Goal: Find specific page/section: Find specific page/section

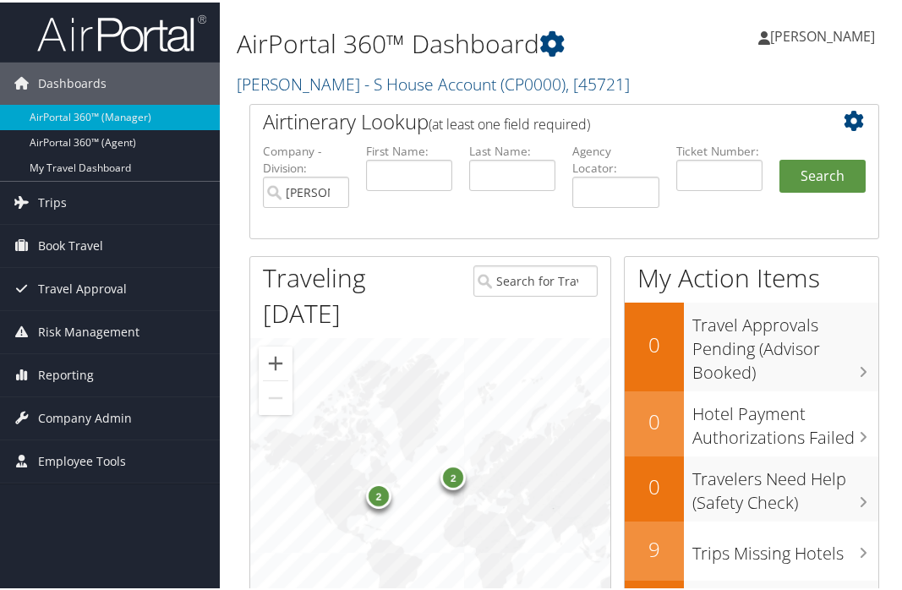
click at [377, 481] on div "2" at bounding box center [378, 493] width 25 height 25
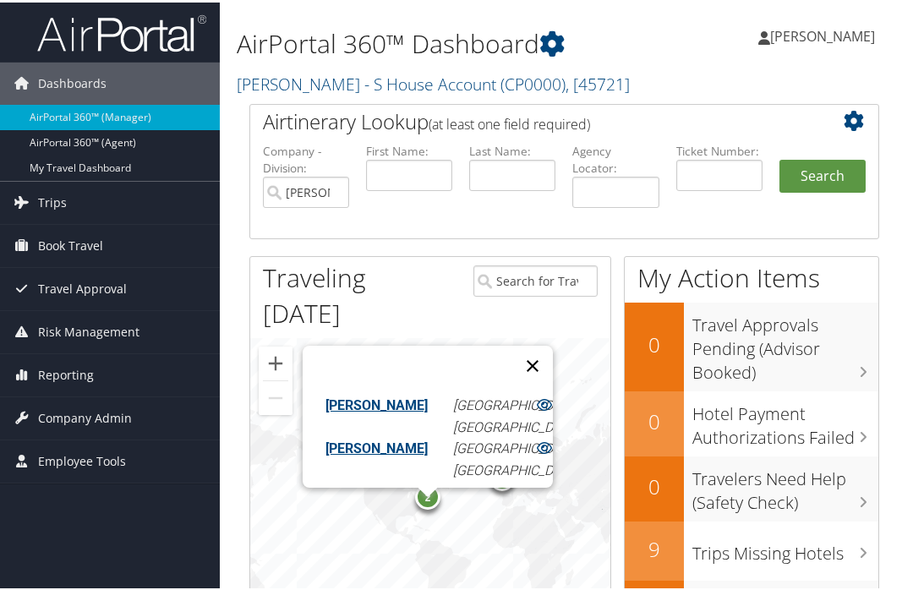
click at [527, 343] on button "Close" at bounding box center [532, 363] width 41 height 41
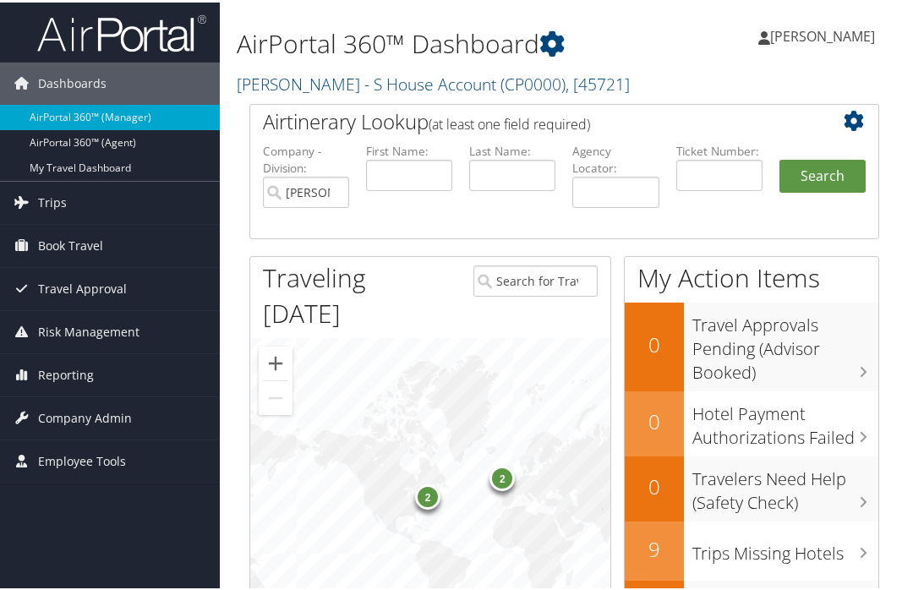
click at [497, 461] on div "2 2" at bounding box center [430, 515] width 360 height 359
click at [505, 464] on div "2" at bounding box center [501, 476] width 25 height 25
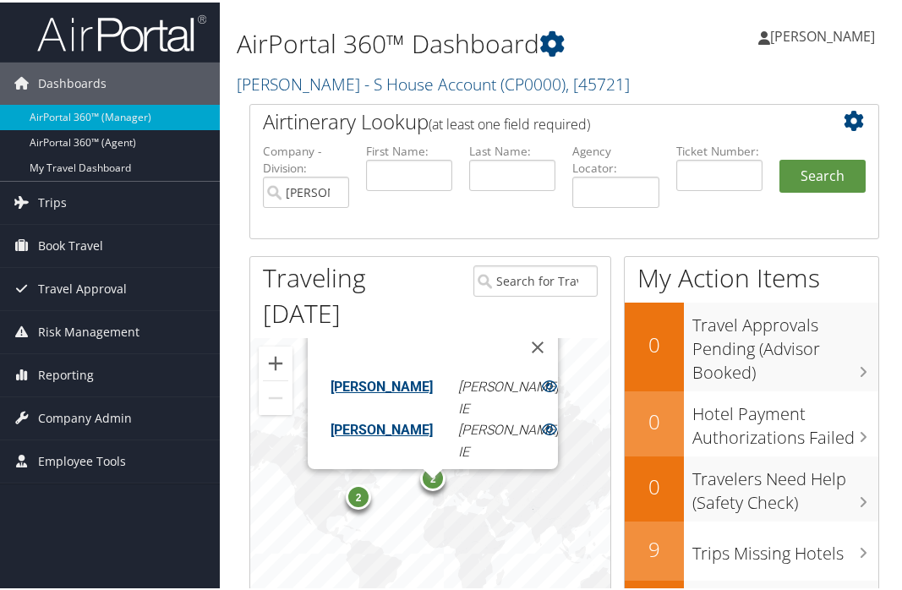
click at [581, 385] on div "2 2 Charles Daniels Shannon, IE Jenna Daniels Shannon, IE" at bounding box center [430, 515] width 360 height 359
click at [287, 463] on div "2 2 Charles Daniels Shannon, IE Jenna Daniels Shannon, IE" at bounding box center [430, 515] width 360 height 359
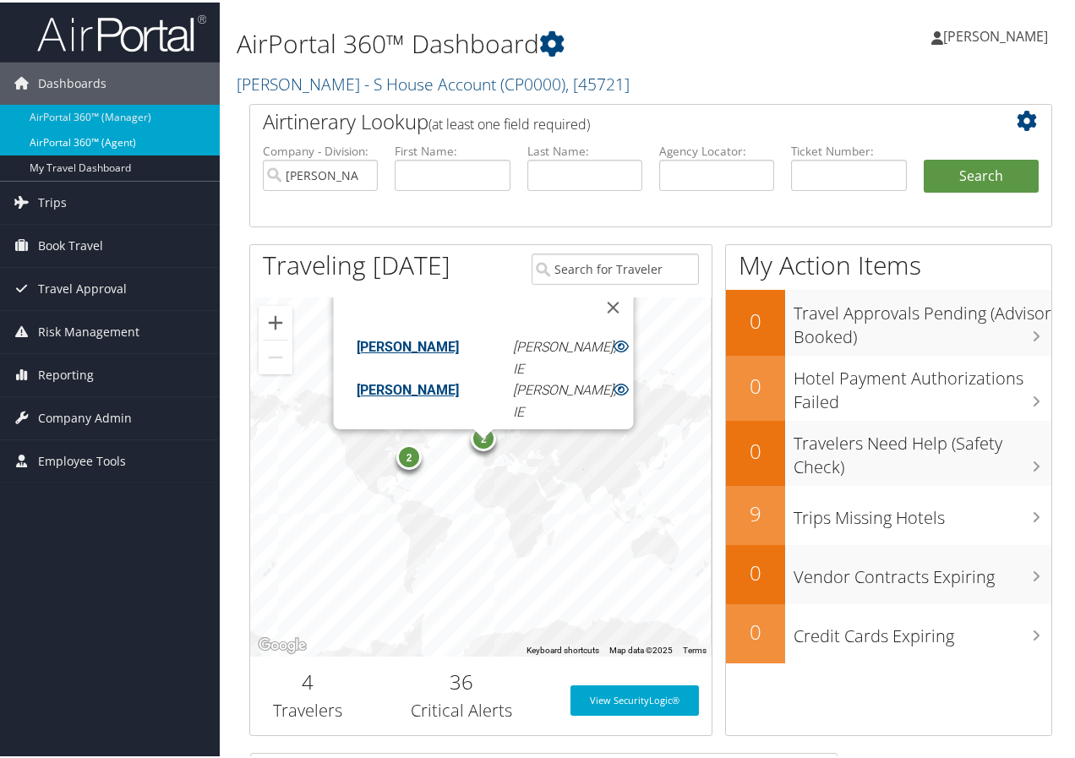
click at [59, 134] on link "AirPortal 360™ (Agent)" at bounding box center [110, 140] width 220 height 25
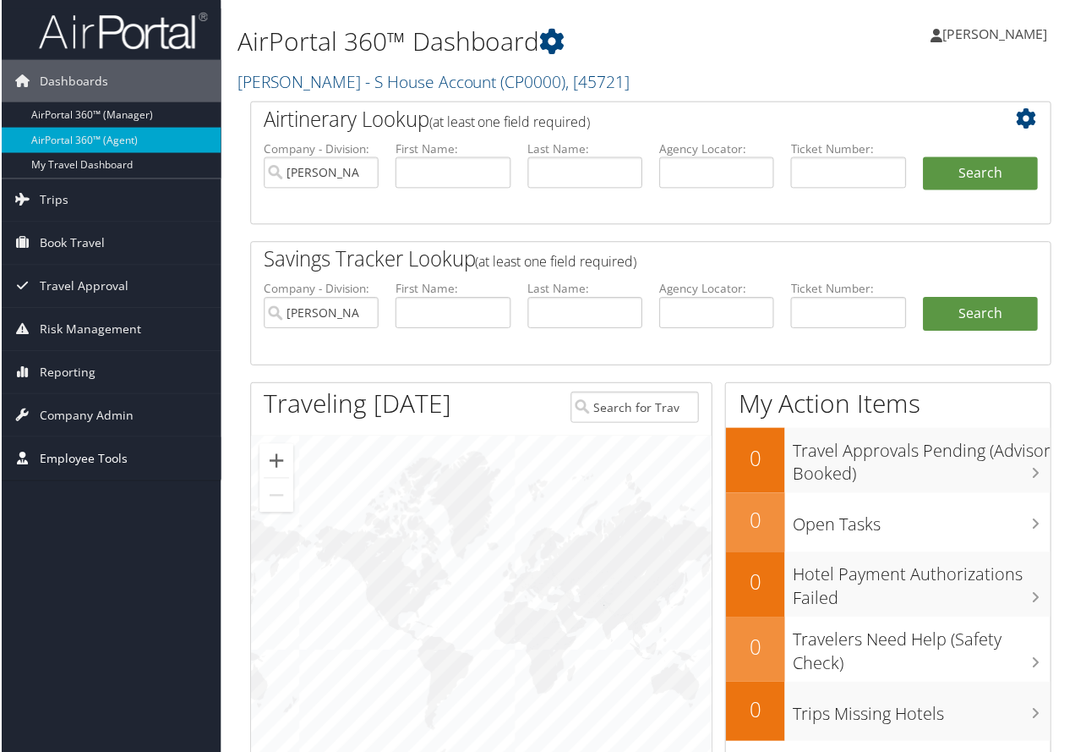
click at [67, 451] on span "Employee Tools" at bounding box center [82, 459] width 88 height 42
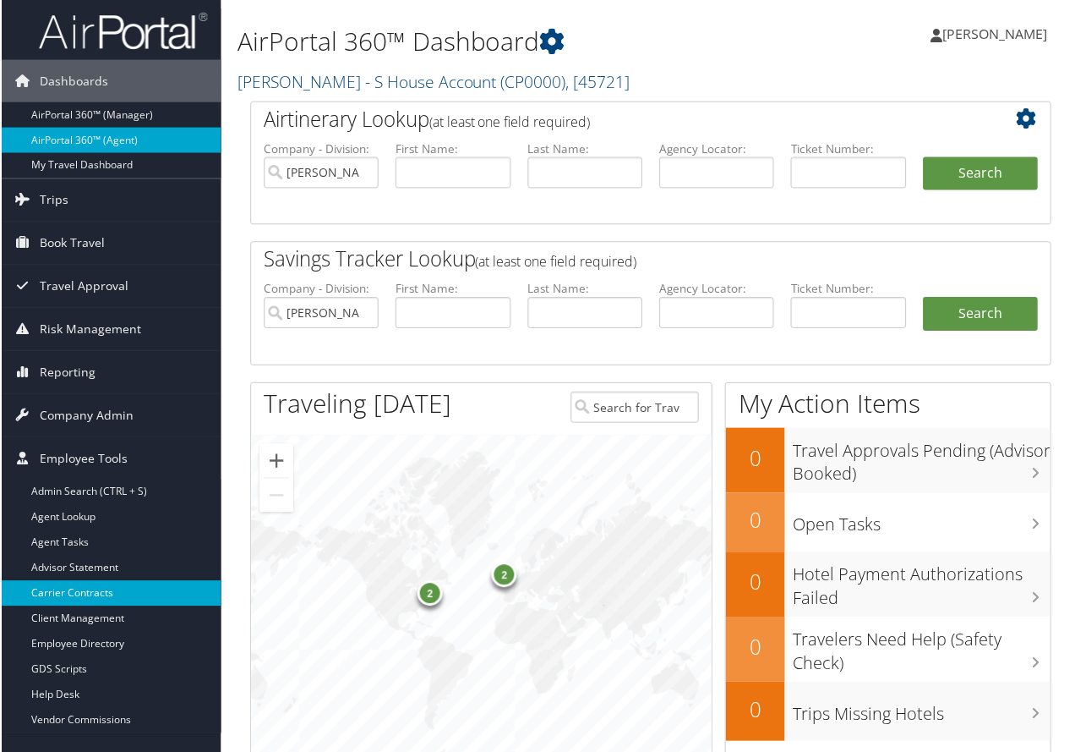
click at [43, 593] on link "Carrier Contracts" at bounding box center [110, 594] width 220 height 25
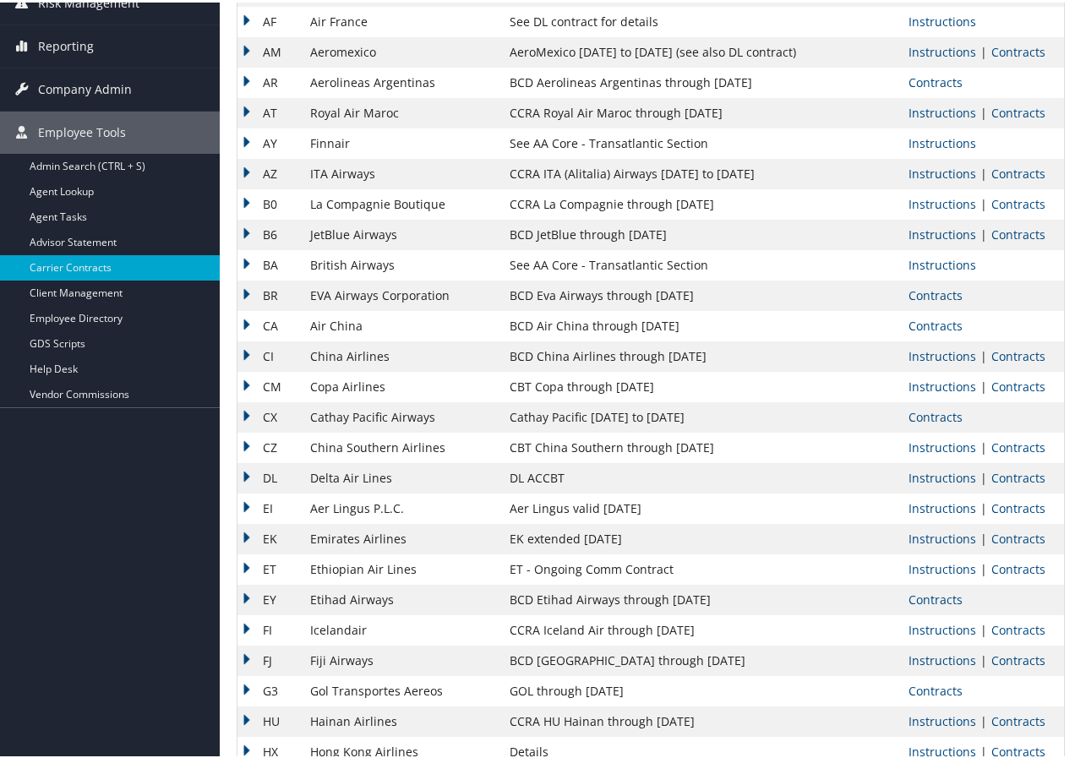
scroll to position [254, 0]
click at [1011, 473] on link "Contracts" at bounding box center [1019, 475] width 54 height 16
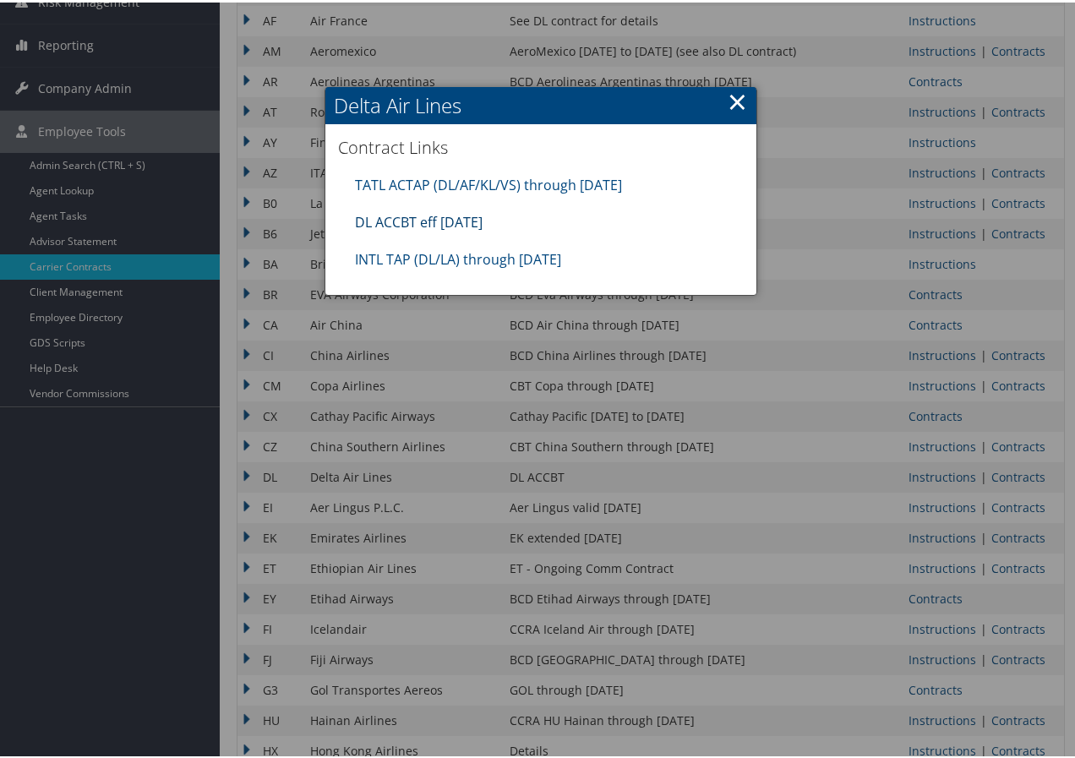
click at [381, 218] on link "DL ACCBT eff Aug 2025" at bounding box center [419, 220] width 128 height 19
click at [735, 99] on link "×" at bounding box center [737, 99] width 19 height 34
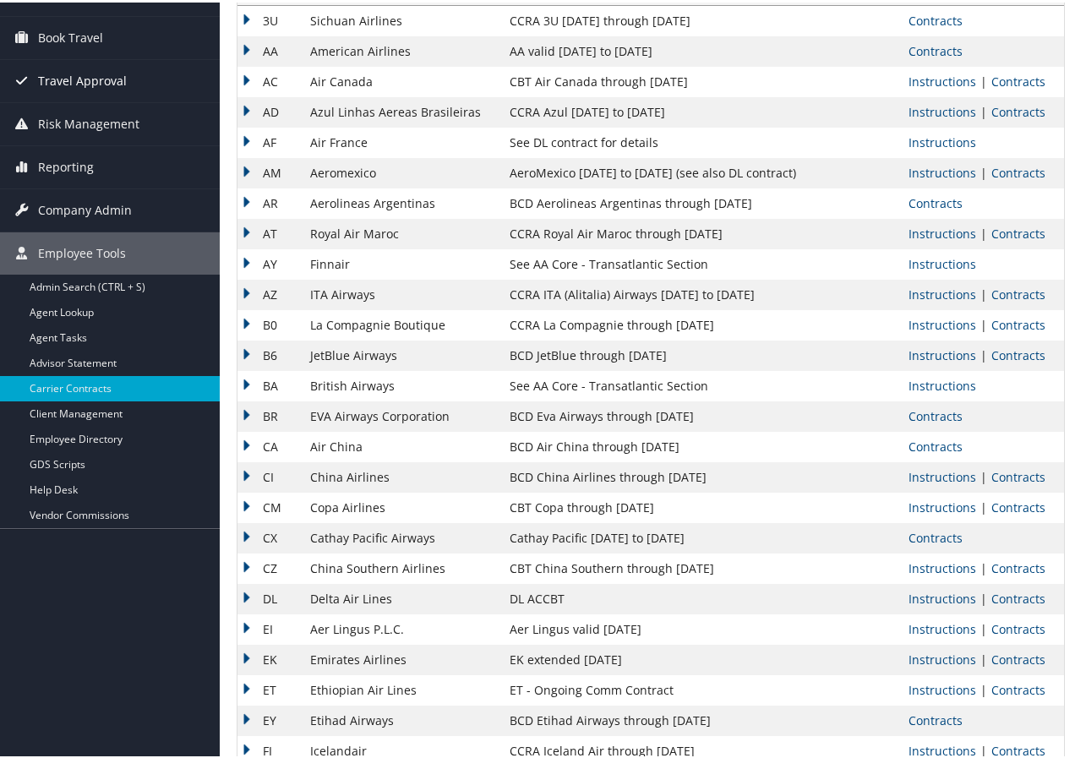
scroll to position [0, 0]
